Goal: Task Accomplishment & Management: Manage account settings

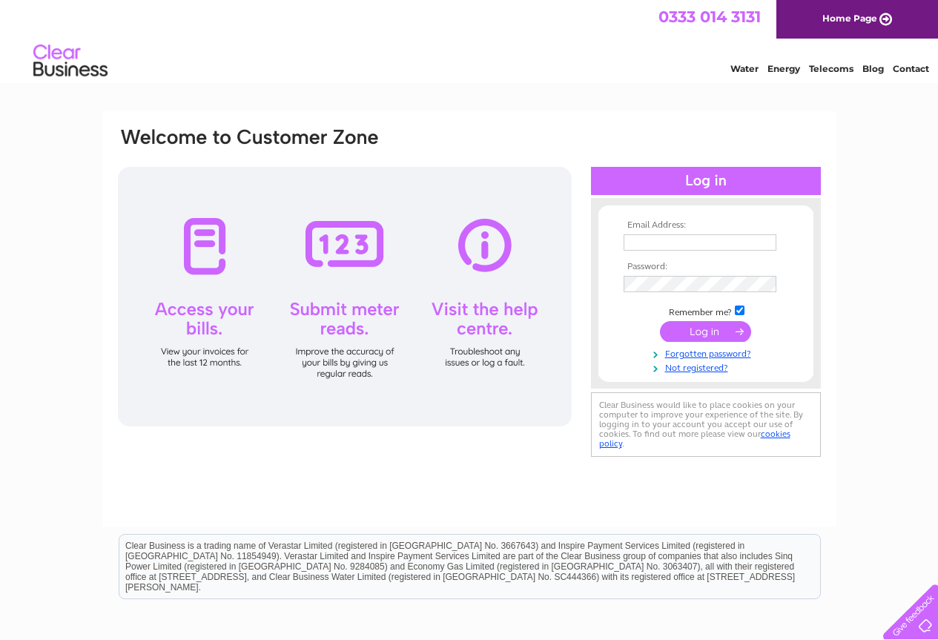
type input "[EMAIL_ADDRESS][DOMAIN_NAME]"
click at [687, 334] on input "submit" at bounding box center [705, 331] width 91 height 21
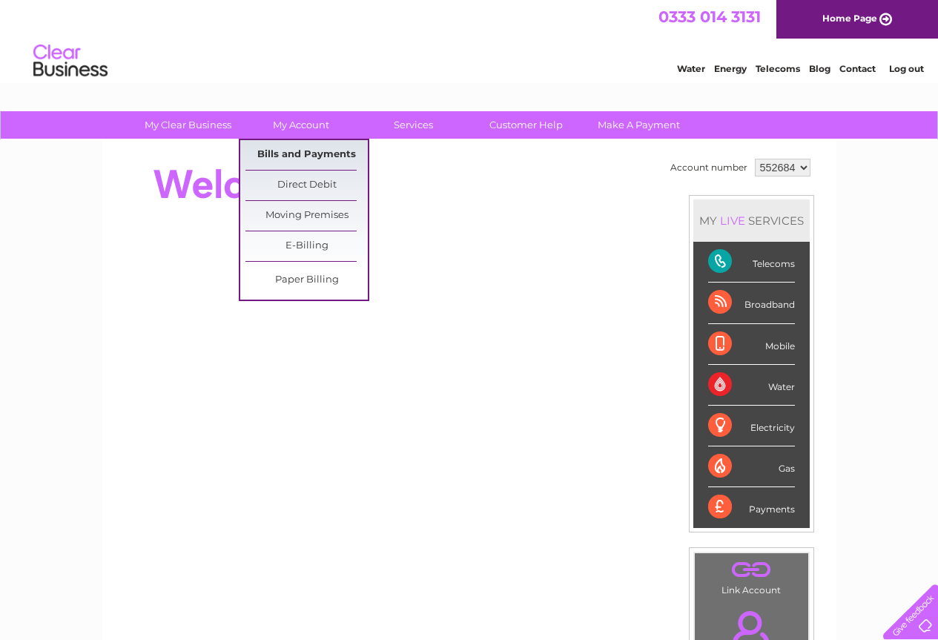
click at [300, 154] on link "Bills and Payments" at bounding box center [307, 155] width 122 height 30
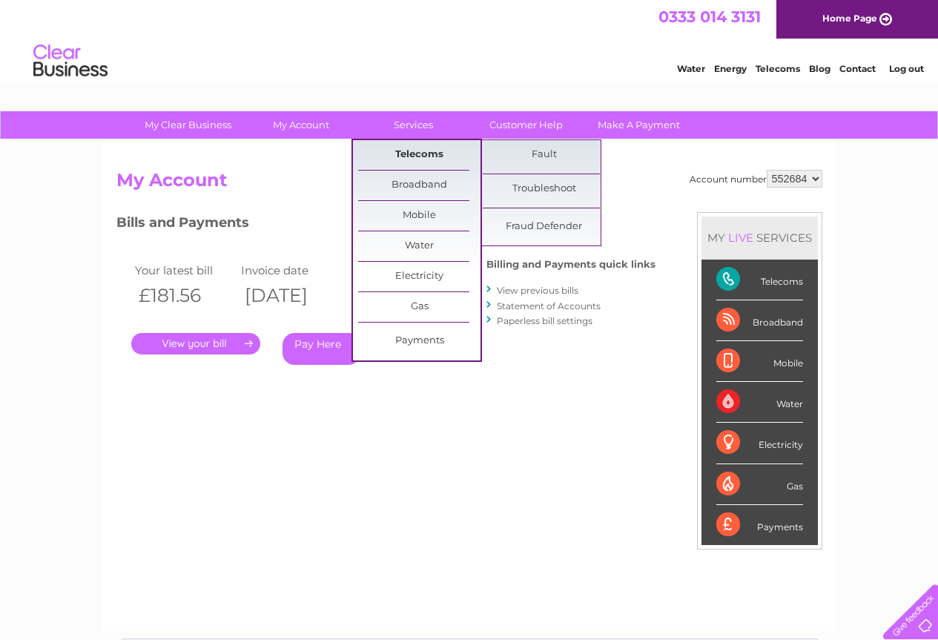
click at [413, 154] on link "Telecoms" at bounding box center [419, 155] width 122 height 30
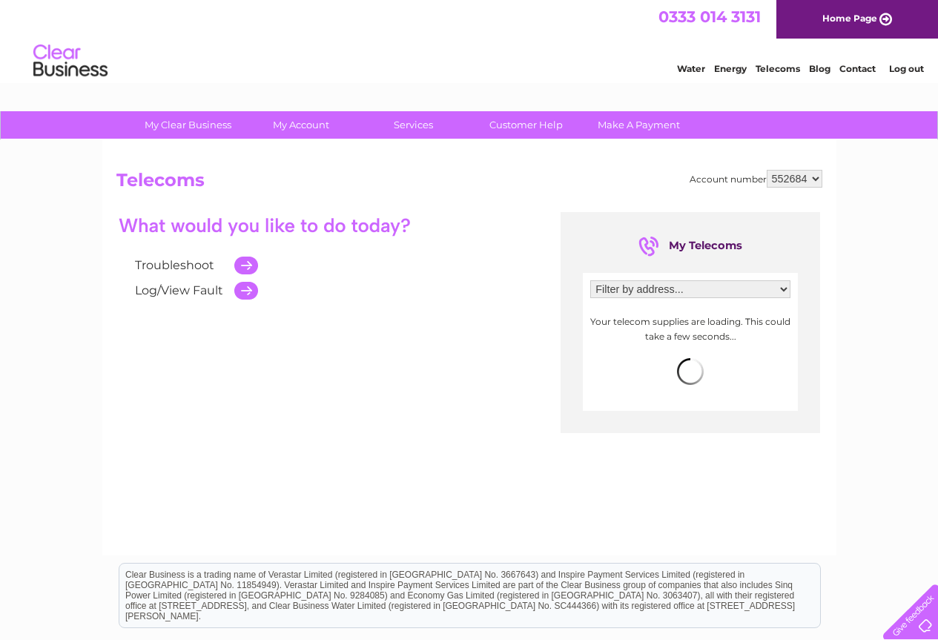
click at [781, 289] on select "Filter by address... 20 Longrow South, Campbeltown, Argyll, PA28 6AH Macmillan …" at bounding box center [690, 289] width 200 height 18
select select "1543505"
click at [590, 280] on select "Filter by address... 20 Longrow South, Campbeltown, Argyll, PA28 6AH Macmillan …" at bounding box center [690, 289] width 200 height 18
click at [854, 69] on link "Contact" at bounding box center [858, 68] width 36 height 11
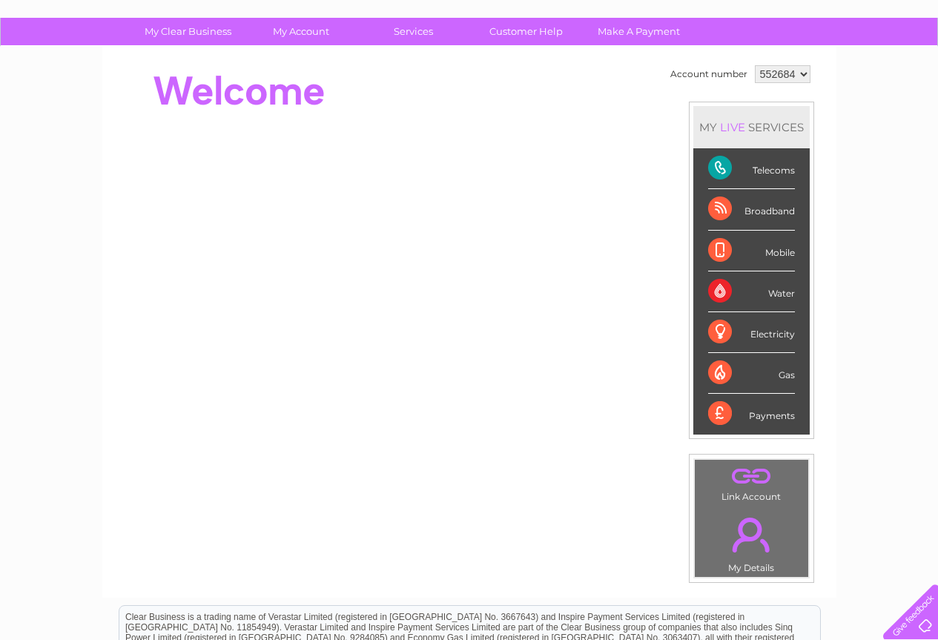
scroll to position [19, 0]
